Goal: Task Accomplishment & Management: Use online tool/utility

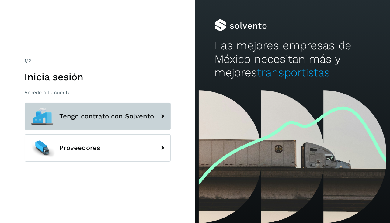
click at [83, 115] on span "Tengo contrato con Solvento" at bounding box center [107, 116] width 95 height 7
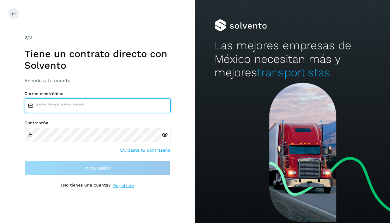
type input "**********"
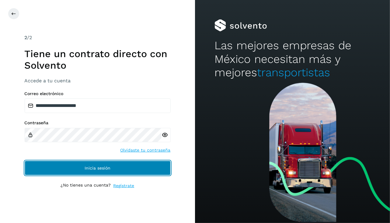
click at [81, 169] on button "Inicia sesión" at bounding box center [98, 168] width 146 height 15
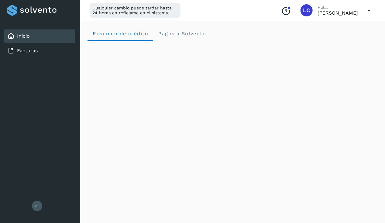
click at [38, 198] on div "Inicio Facturas Salir" at bounding box center [40, 111] width 80 height 223
click at [38, 202] on button at bounding box center [37, 206] width 10 height 10
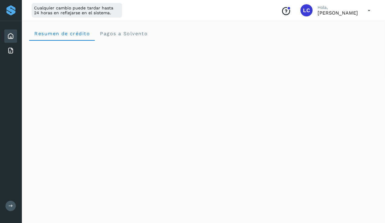
click at [291, 8] on icon "Conoce nuestros beneficios" at bounding box center [286, 11] width 10 height 10
click at [310, 10] on span "LC" at bounding box center [306, 10] width 7 height 0
click at [365, 12] on icon at bounding box center [369, 10] width 12 height 12
click at [316, 33] on div "Documentación" at bounding box center [339, 28] width 72 height 12
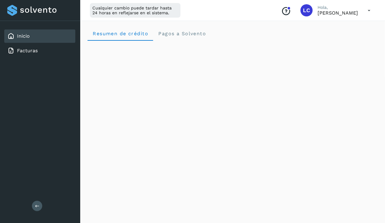
click at [370, 9] on icon at bounding box center [369, 10] width 12 height 12
click at [339, 26] on div "Documentación" at bounding box center [339, 28] width 72 height 12
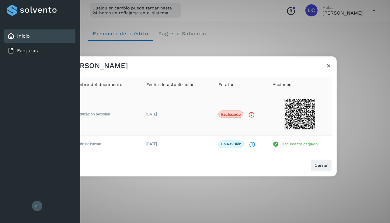
click at [304, 118] on img at bounding box center [299, 114] width 30 height 30
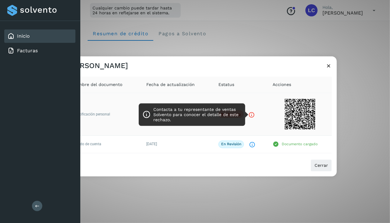
click at [250, 115] on icon "Contacta a tu representante de ventas Solvento para conocer el detalle de este …" at bounding box center [251, 115] width 6 height 6
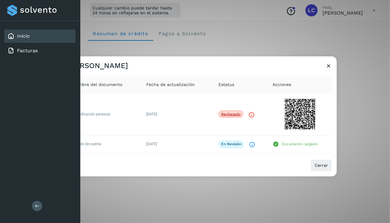
click at [35, 202] on button at bounding box center [37, 206] width 10 height 10
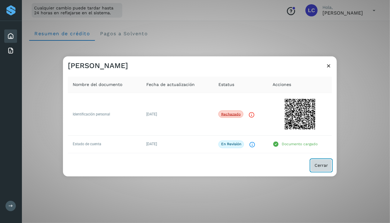
click at [313, 163] on button "Cerrar" at bounding box center [320, 165] width 21 height 12
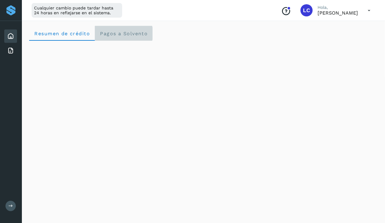
click at [127, 36] on span "Pagos a Solvento" at bounding box center [124, 34] width 48 height 6
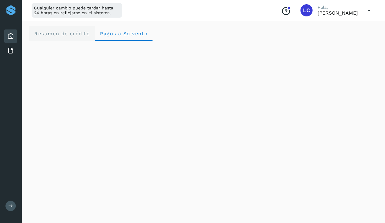
click at [84, 34] on span "Resumen de crédito" at bounding box center [62, 34] width 56 height 6
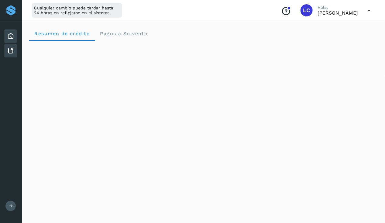
click at [12, 53] on icon at bounding box center [10, 50] width 7 height 7
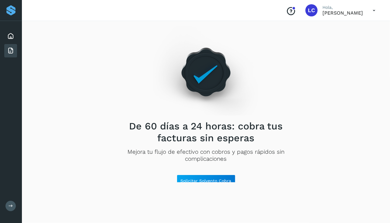
scroll to position [4, 0]
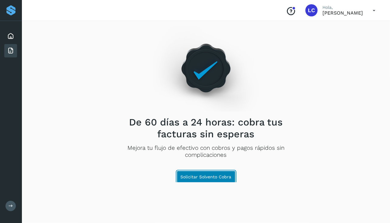
click at [196, 177] on span "Solicitar Solvento Cobra" at bounding box center [206, 177] width 51 height 4
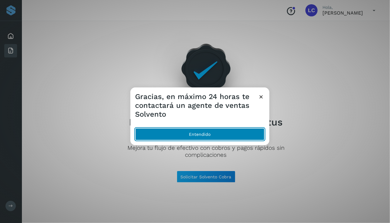
click at [196, 135] on button "Entendido" at bounding box center [199, 134] width 129 height 12
